Goal: Task Accomplishment & Management: Use online tool/utility

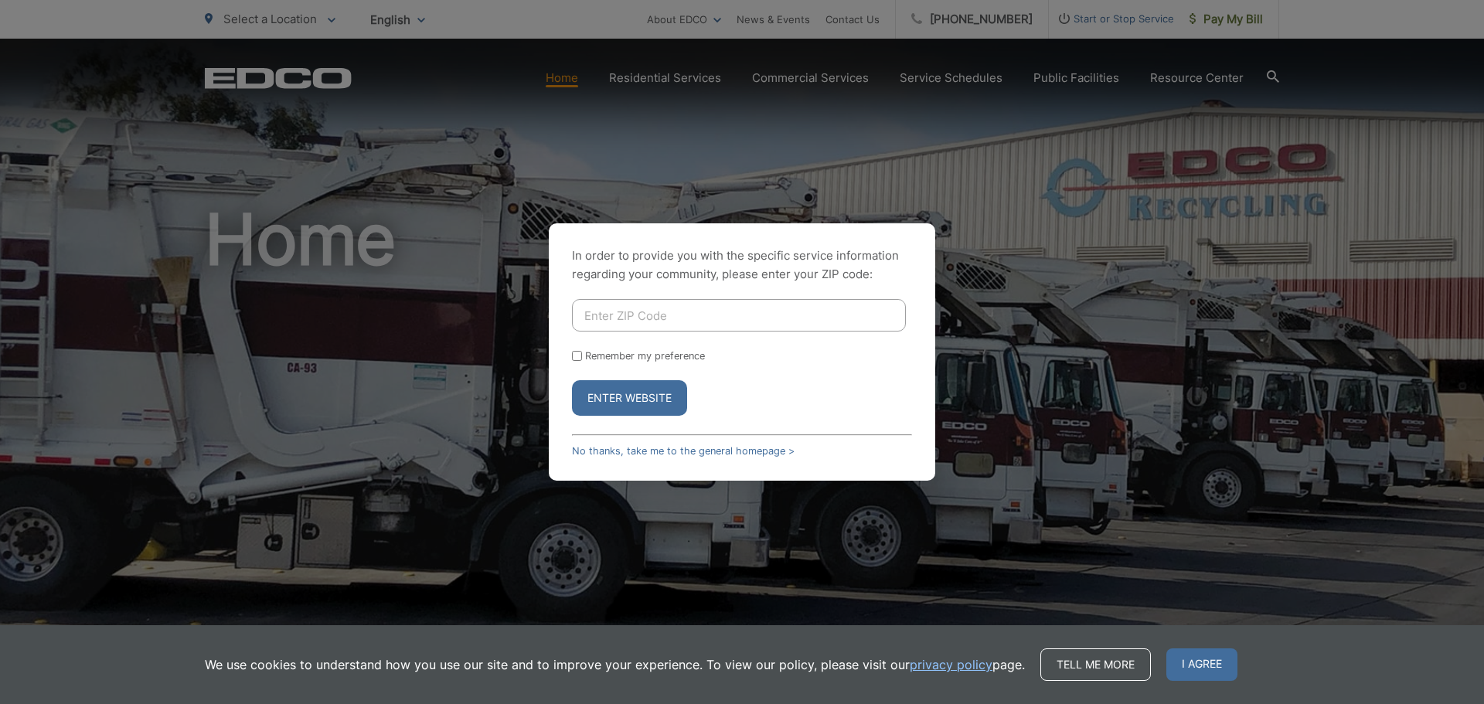
click at [754, 305] on input "Enter ZIP Code" at bounding box center [739, 315] width 334 height 32
type input "92078"
click at [572, 380] on button "Enter Website" at bounding box center [629, 398] width 115 height 36
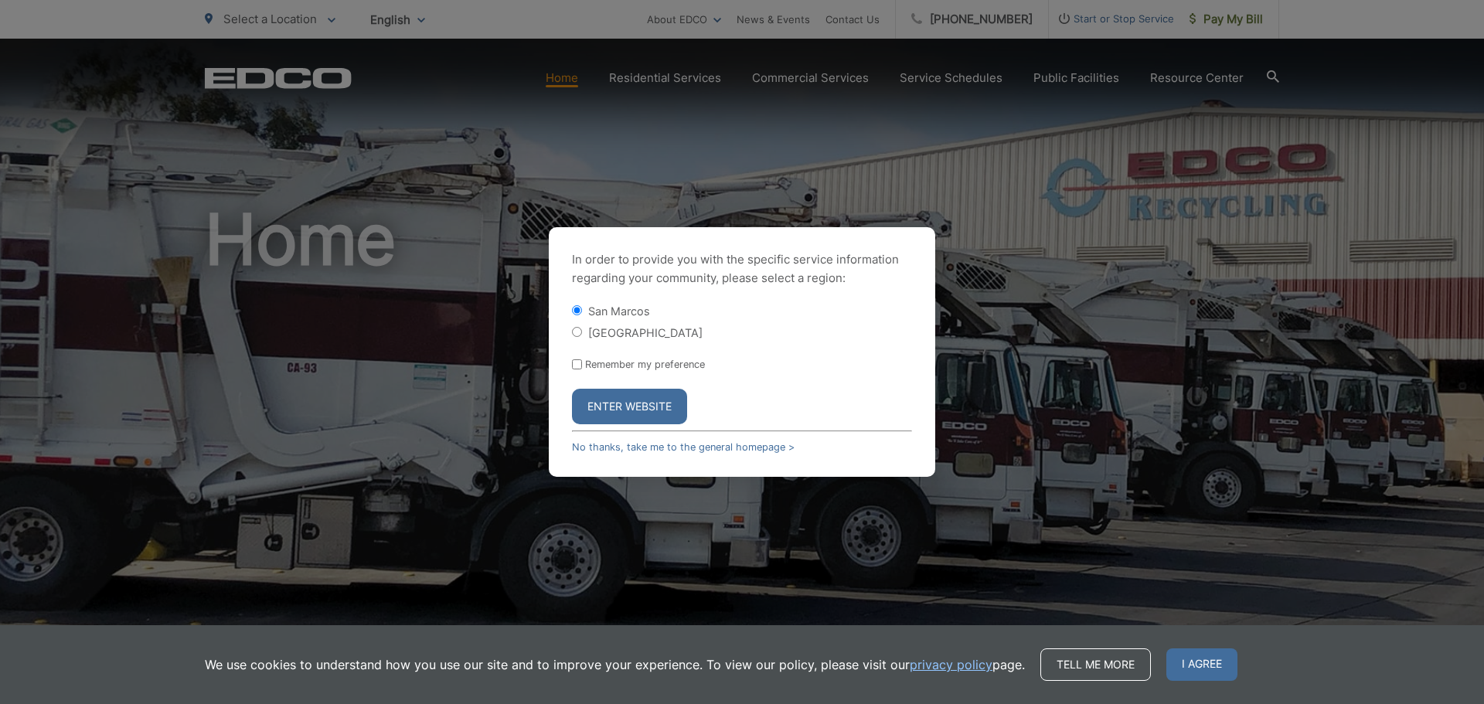
click at [610, 407] on button "Enter Website" at bounding box center [629, 407] width 115 height 36
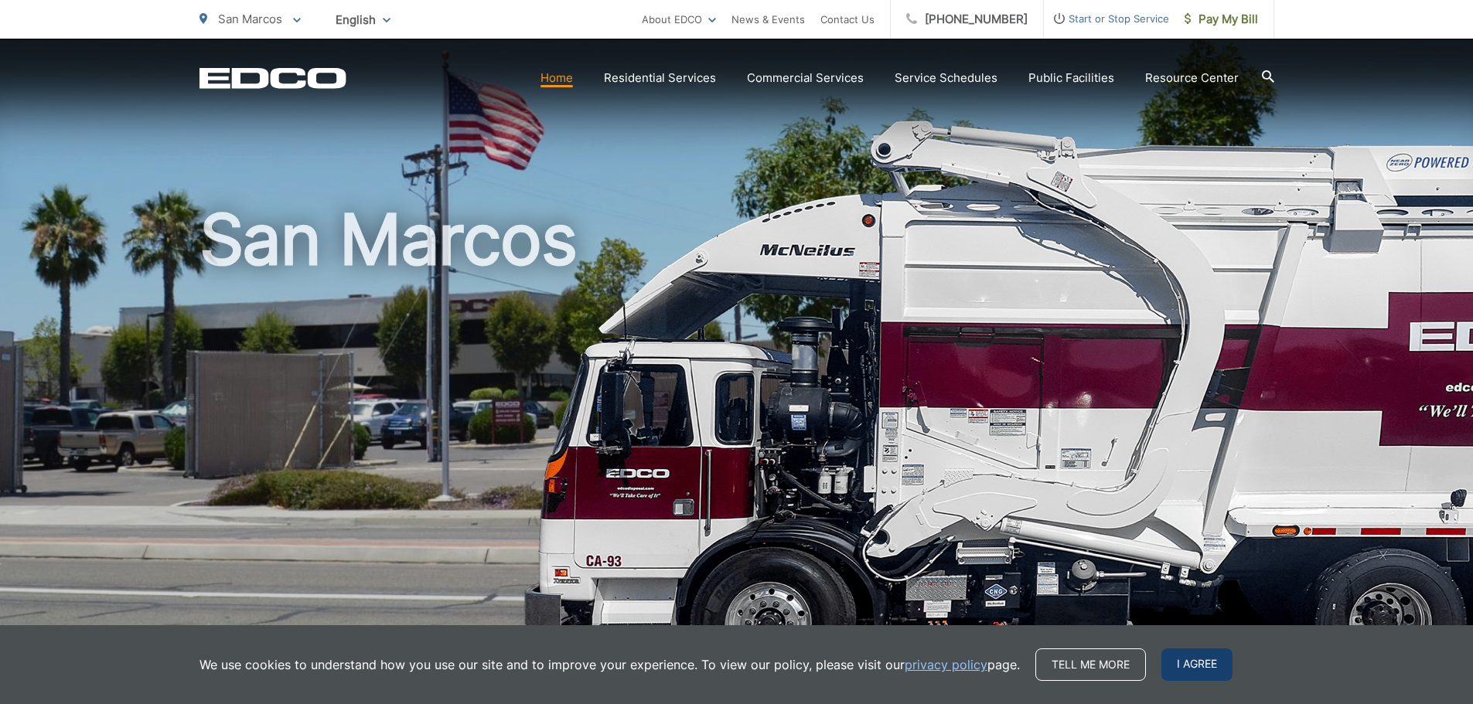
click at [1212, 660] on span "I agree" at bounding box center [1196, 665] width 71 height 32
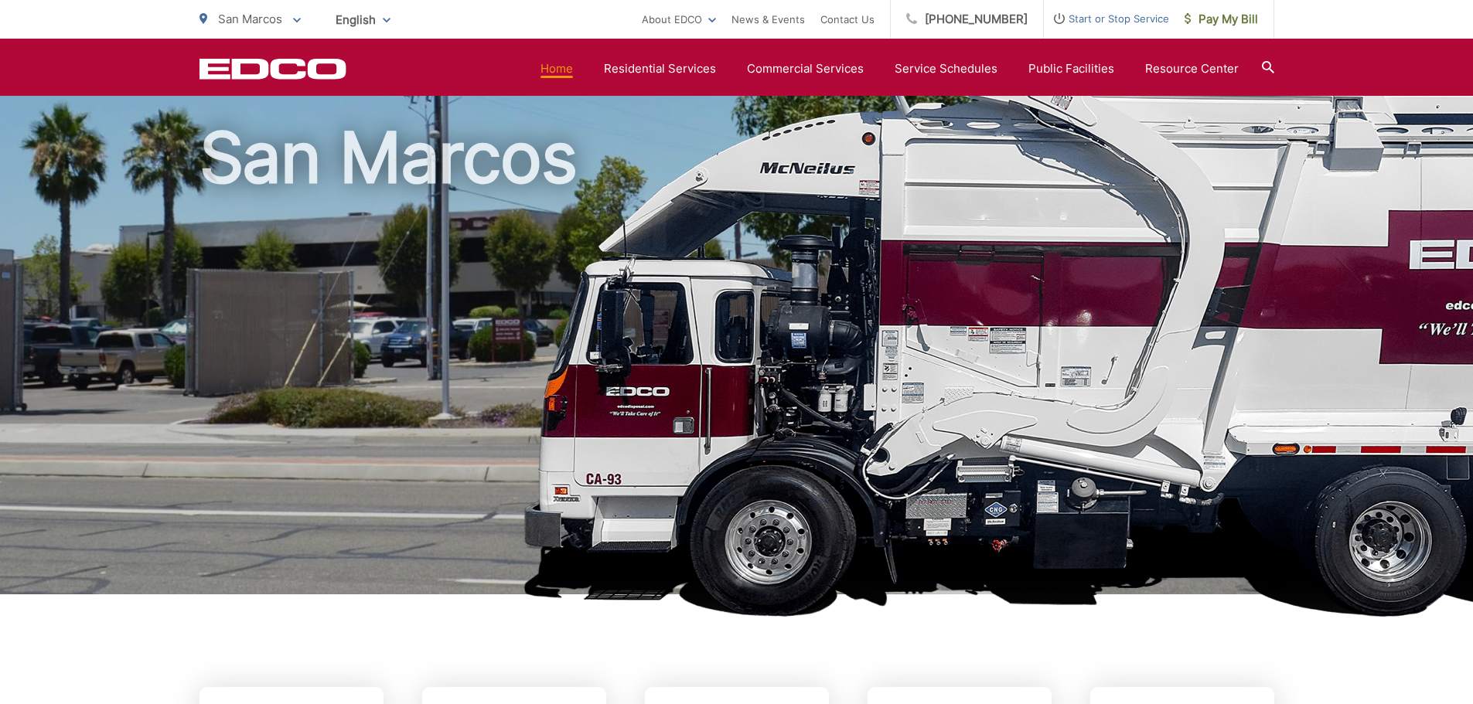
scroll to position [77, 0]
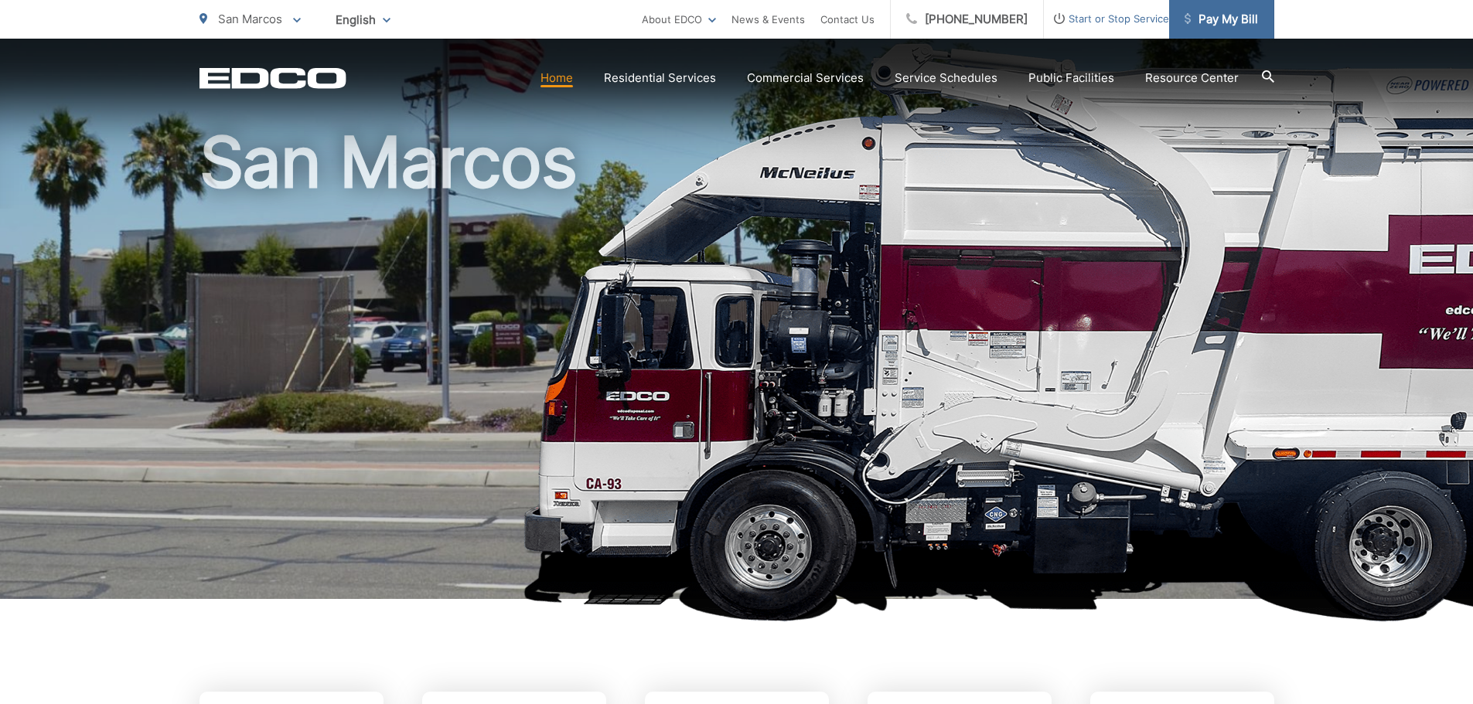
click at [1231, 15] on span "Pay My Bill" at bounding box center [1220, 19] width 73 height 19
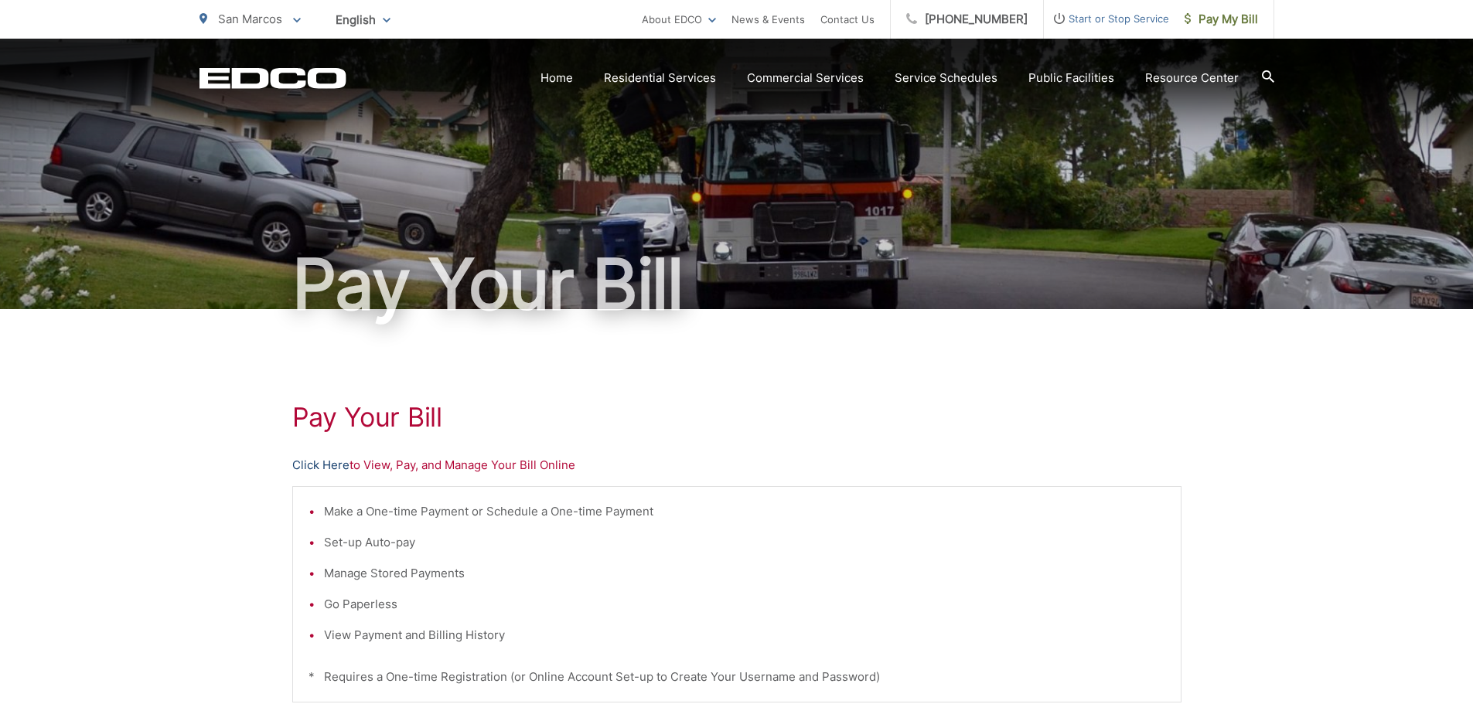
click at [325, 465] on link "Click Here" at bounding box center [320, 465] width 57 height 19
